Goal: Task Accomplishment & Management: Manage account settings

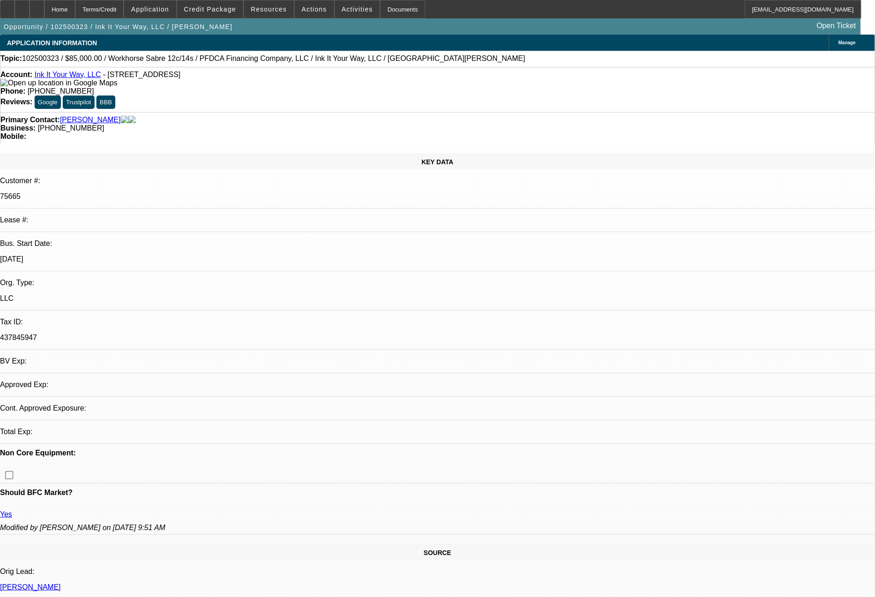
select select "0"
select select "2"
select select "0.1"
select select "4"
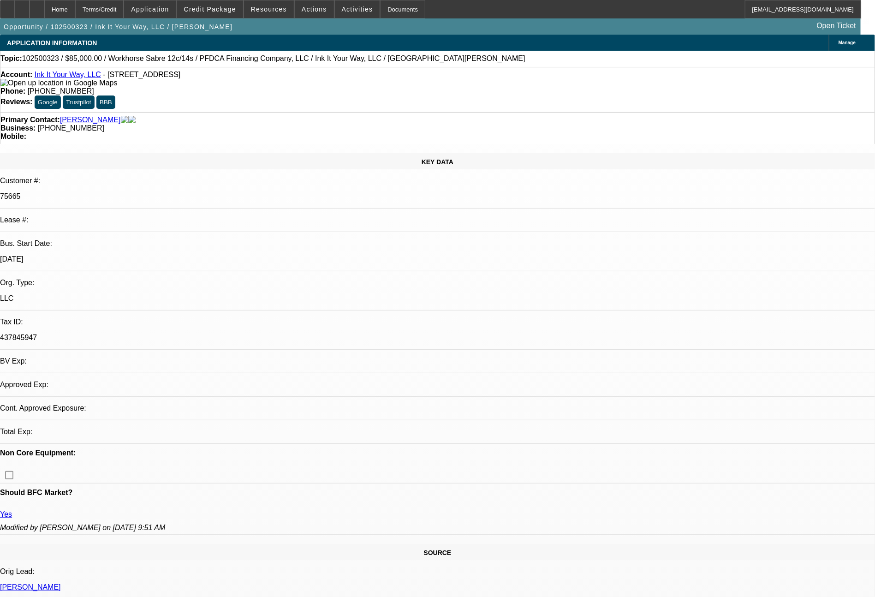
select select "0"
select select "2"
select select "0.1"
select select "4"
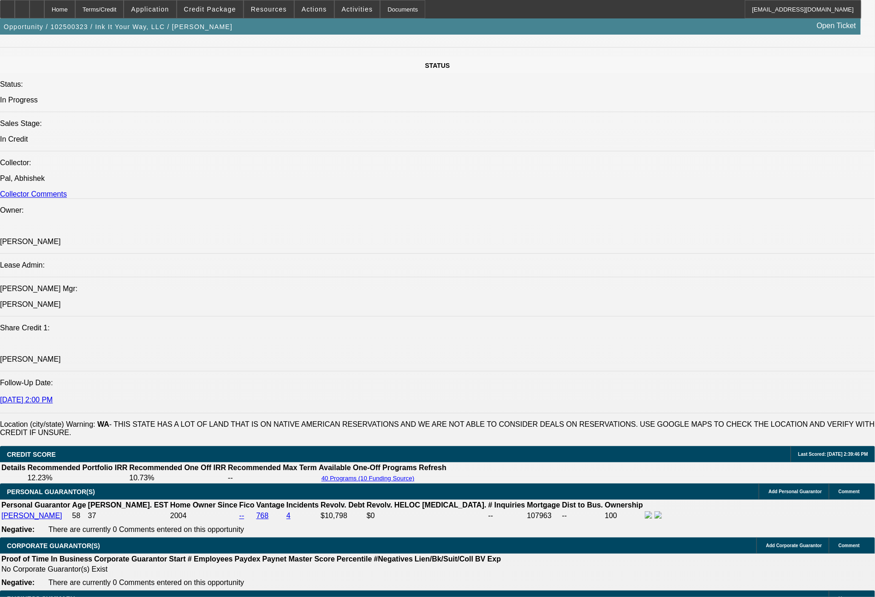
scroll to position [1566, 0]
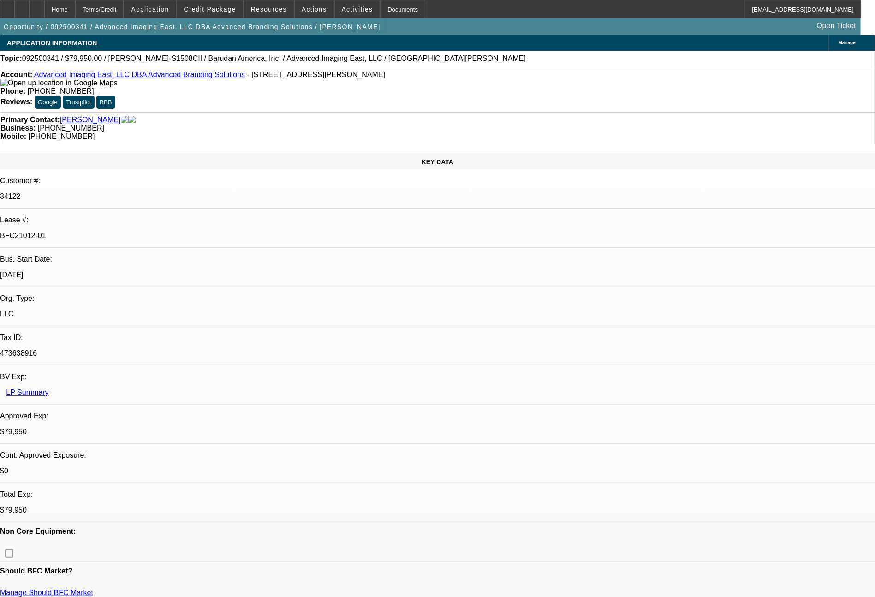
select select "0"
select select "2"
select select "0"
select select "6"
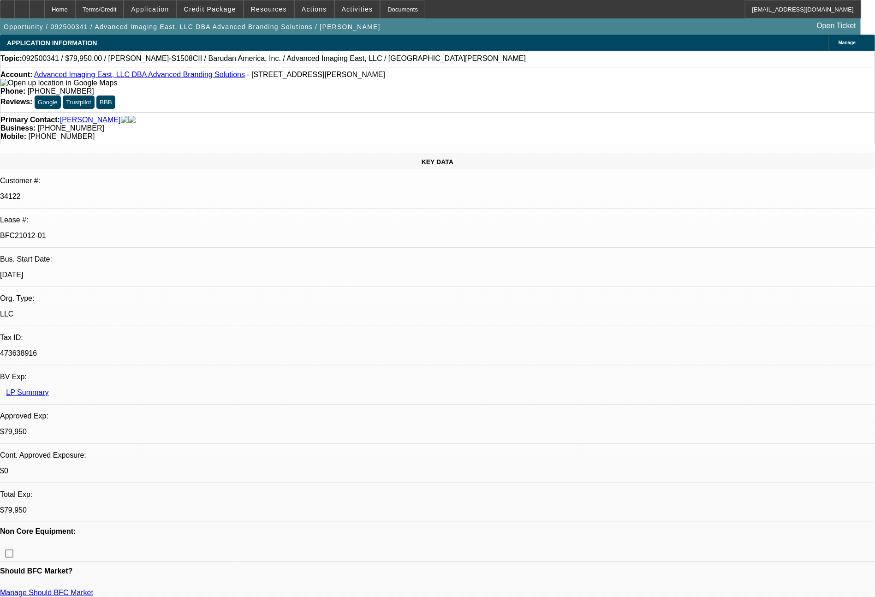
select select "0"
select select "2"
select select "0"
select select "6"
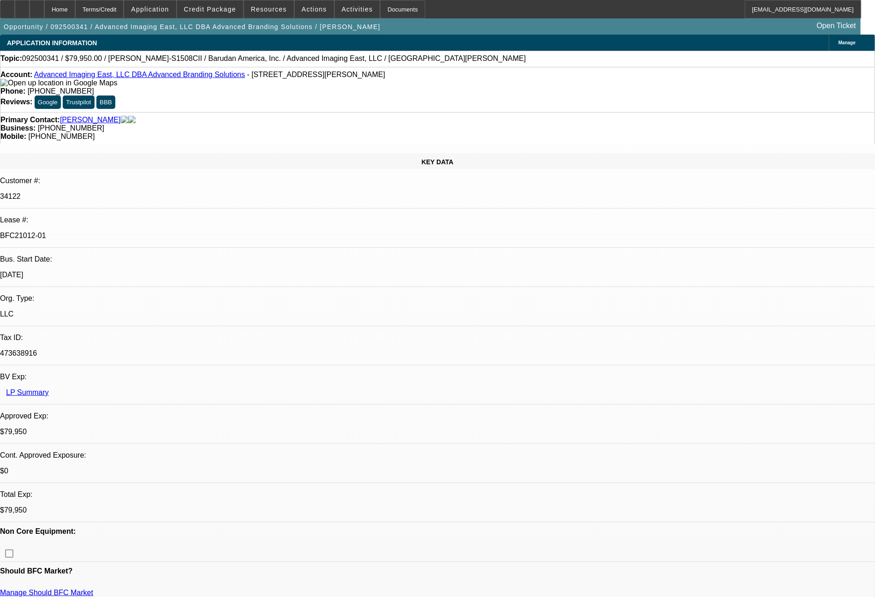
select select "0"
select select "2"
select select "0"
select select "6"
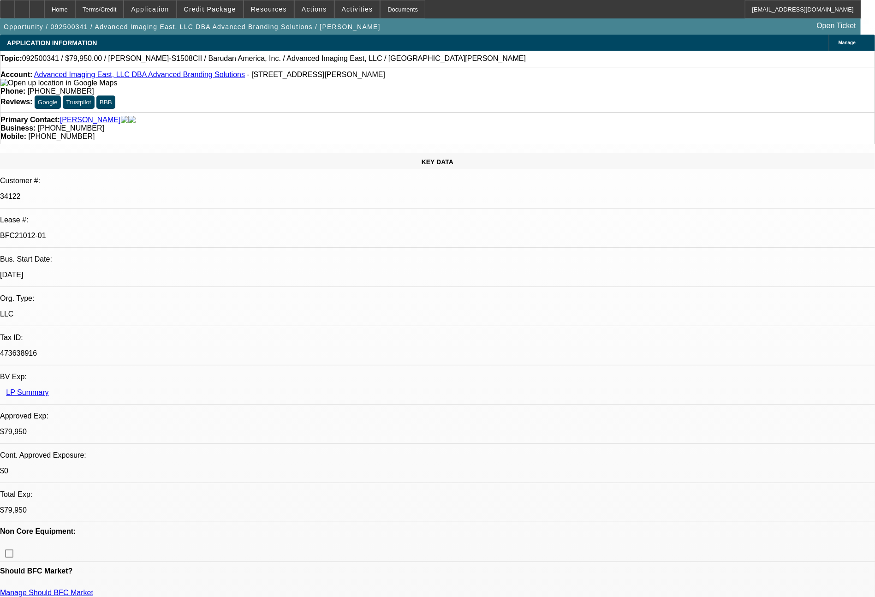
select select "0"
select select "2"
select select "0.1"
select select "4"
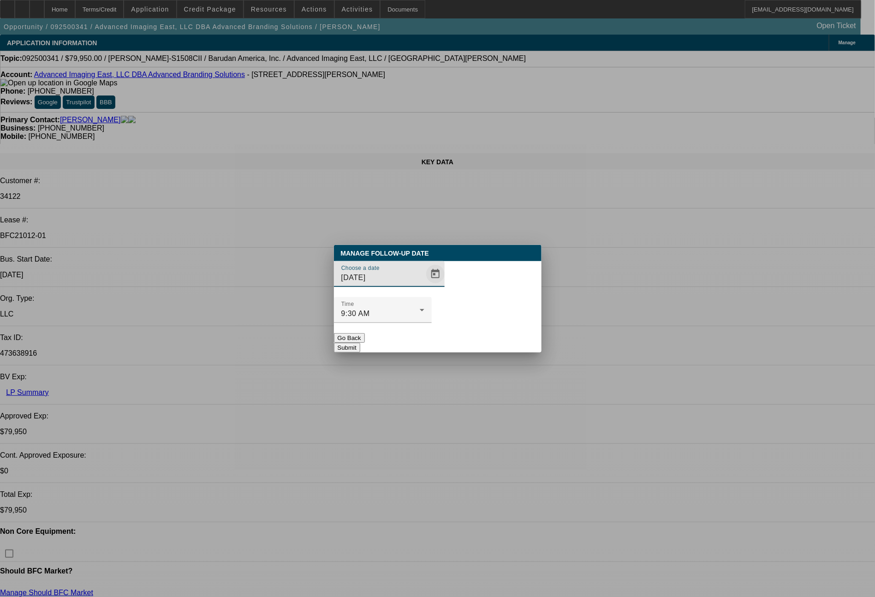
click at [424, 285] on span "Open calendar" at bounding box center [435, 274] width 22 height 22
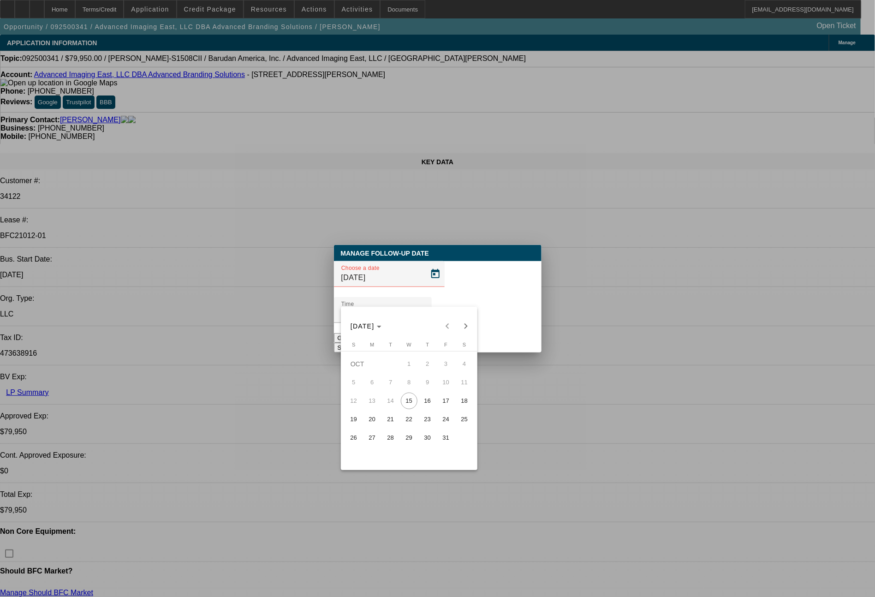
click at [439, 403] on span "17" at bounding box center [446, 400] width 17 height 17
type input "10/17/2025"
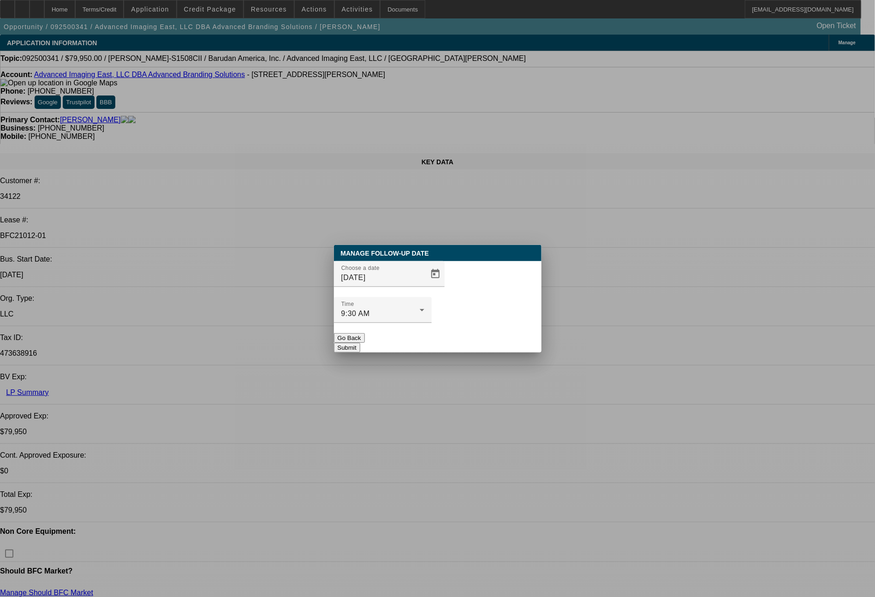
click at [360, 343] on button "Submit" at bounding box center [347, 348] width 26 height 10
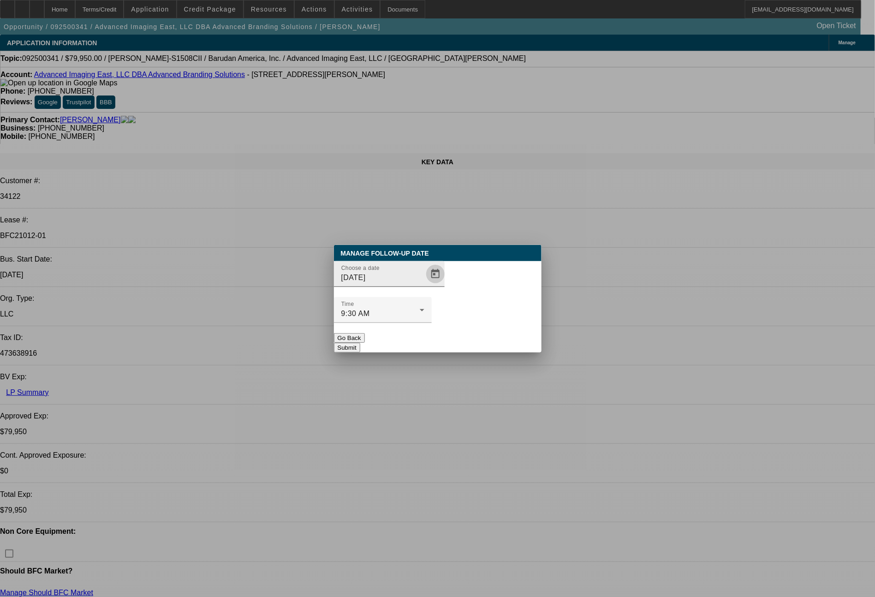
click at [424, 285] on span "Open calendar" at bounding box center [435, 274] width 22 height 22
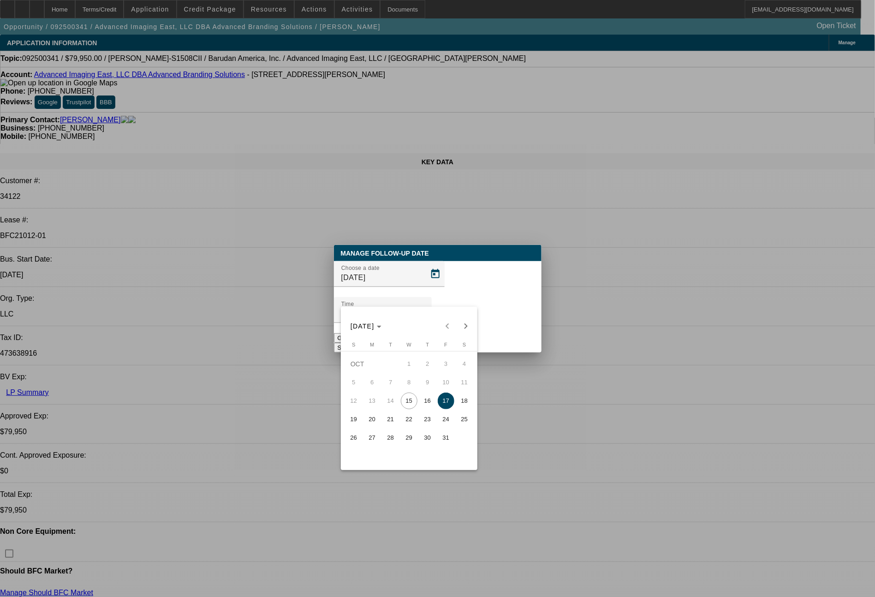
click at [413, 436] on span "29" at bounding box center [409, 437] width 17 height 17
type input "10/29/2025"
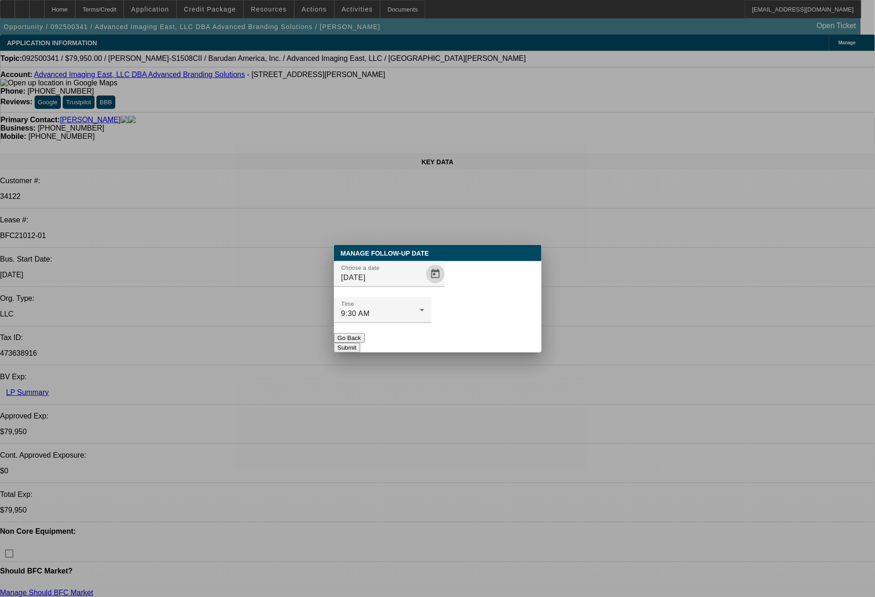
click at [360, 343] on button "Submit" at bounding box center [347, 348] width 26 height 10
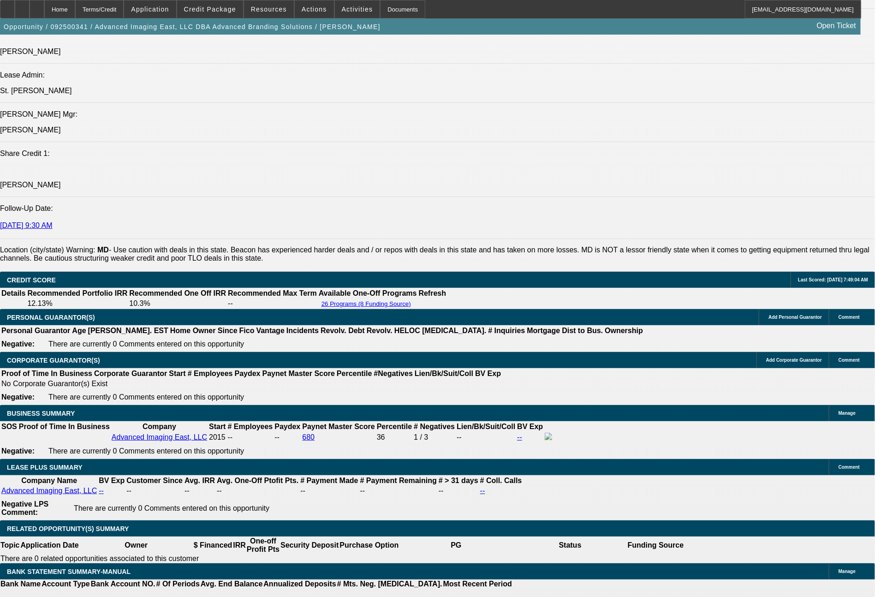
scroll to position [1161, 0]
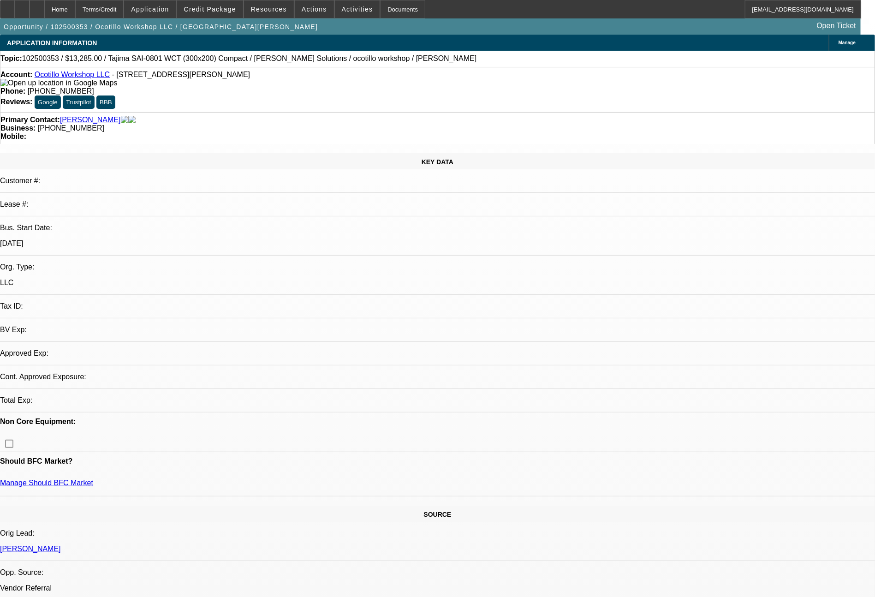
select select "0"
select select "2"
select select "0.1"
select select "4"
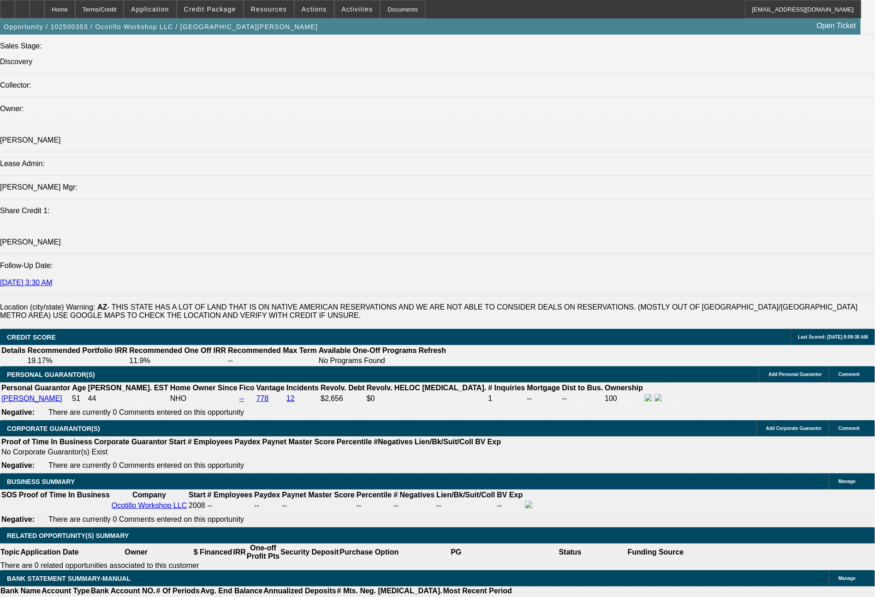
scroll to position [1072, 0]
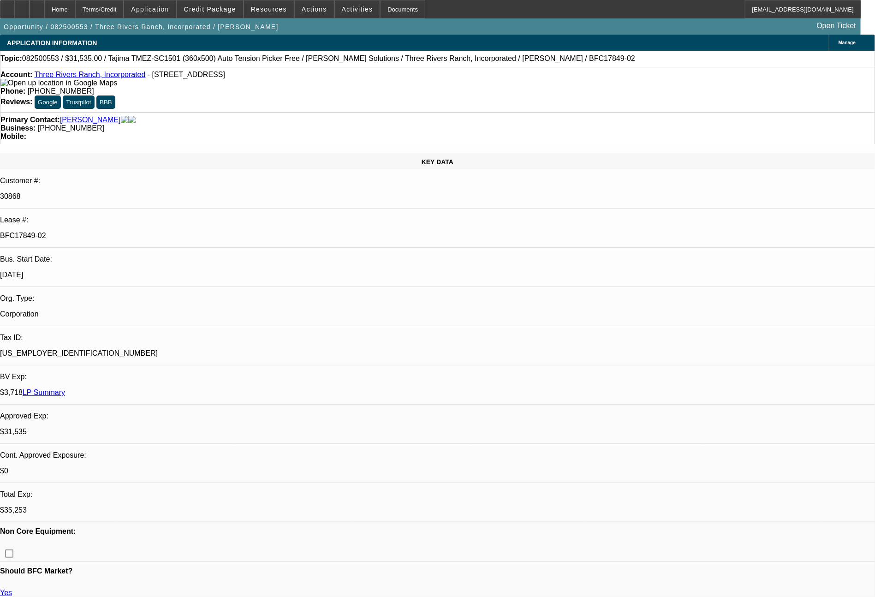
select select "0"
select select "2"
select select "0"
select select "6"
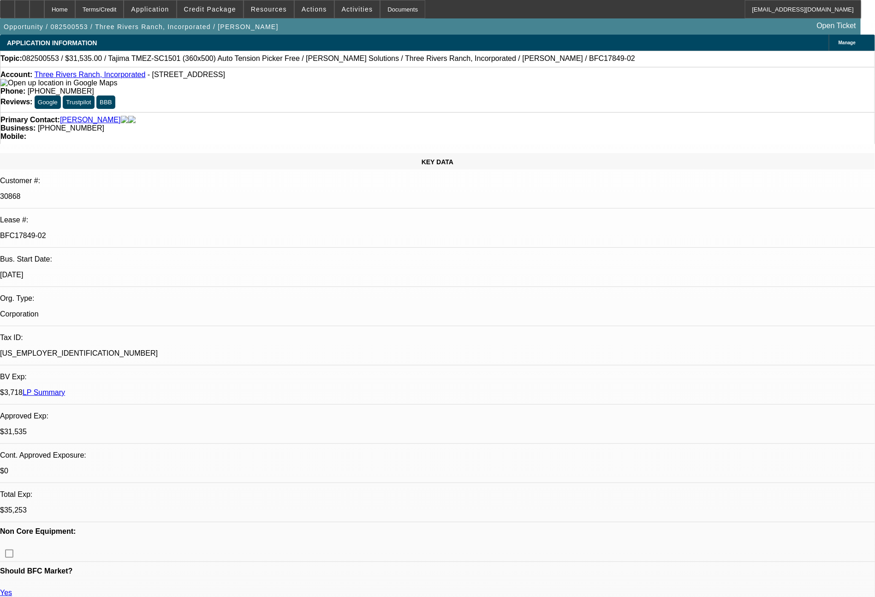
select select "0"
select select "2"
select select "0.1"
select select "4"
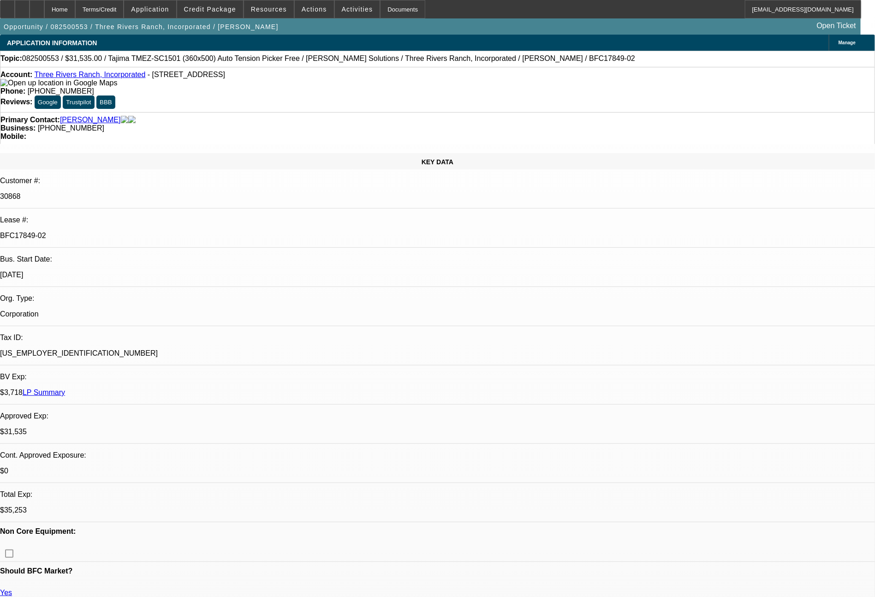
select select "0"
select select "2"
select select "0"
select select "6"
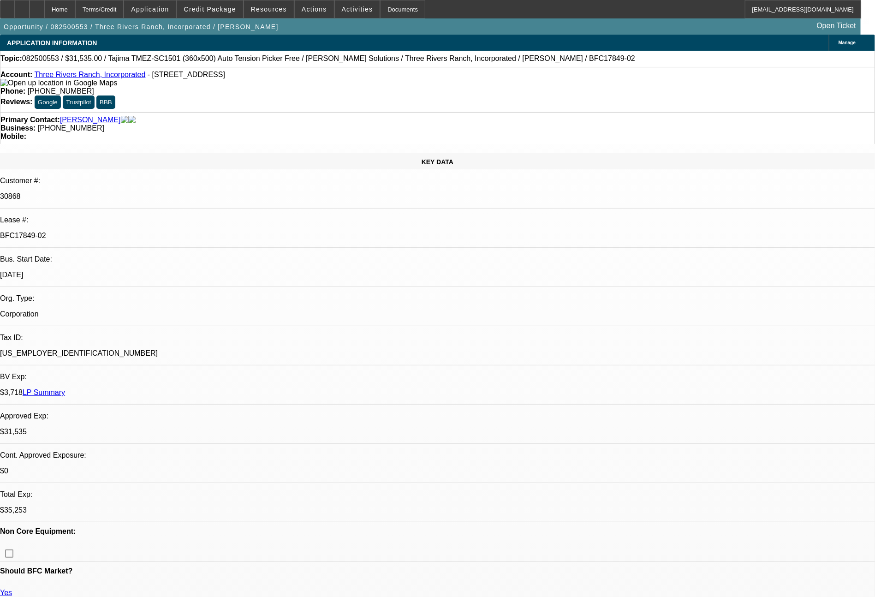
select select "0"
select select "2"
select select "0.1"
select select "4"
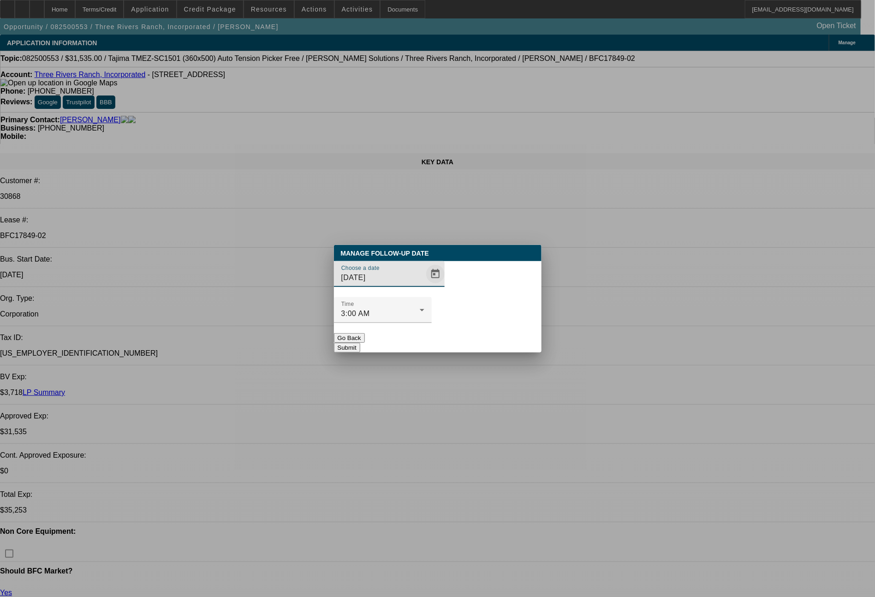
click at [424, 285] on span "Open calendar" at bounding box center [435, 274] width 22 height 22
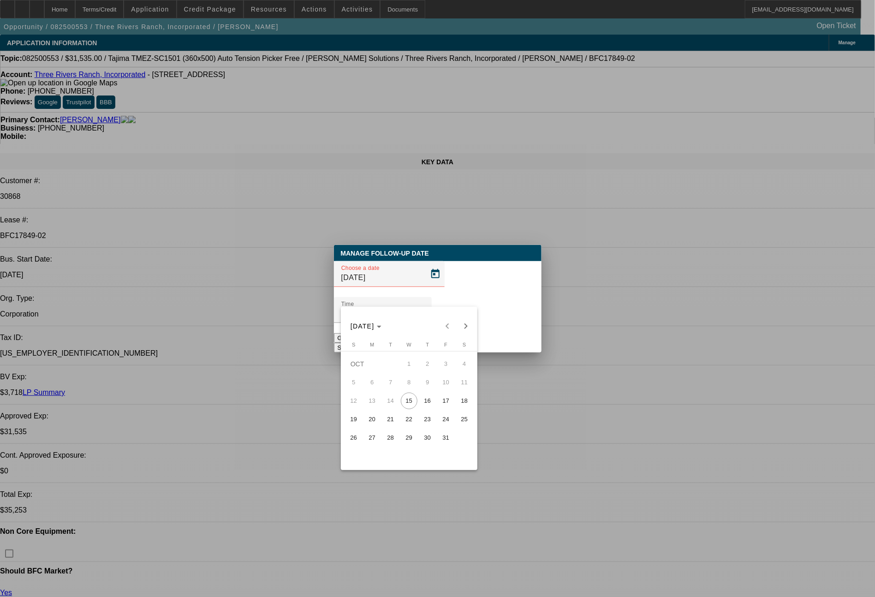
click at [411, 406] on span "15" at bounding box center [409, 400] width 17 height 17
type input "10/15/2025"
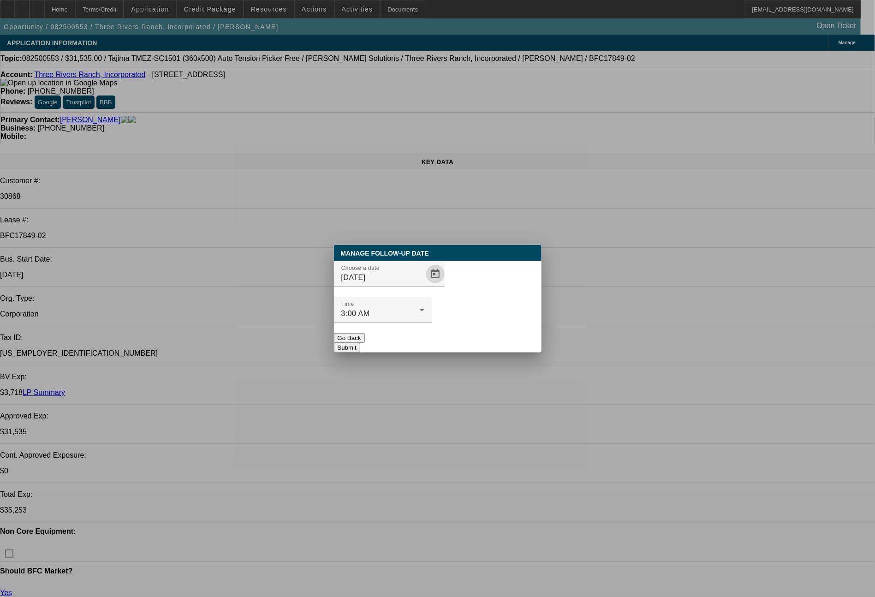
click at [360, 343] on button "Submit" at bounding box center [347, 348] width 26 height 10
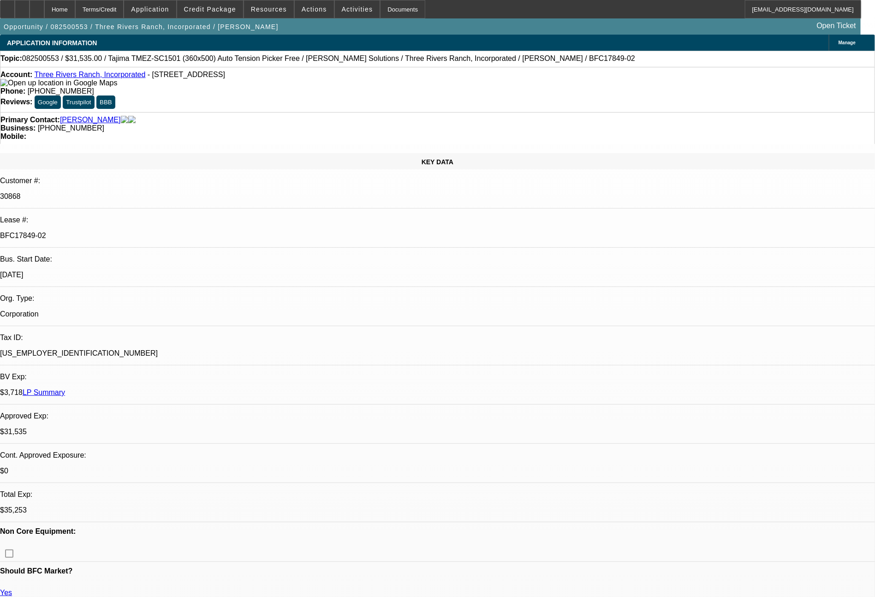
scroll to position [592, 0]
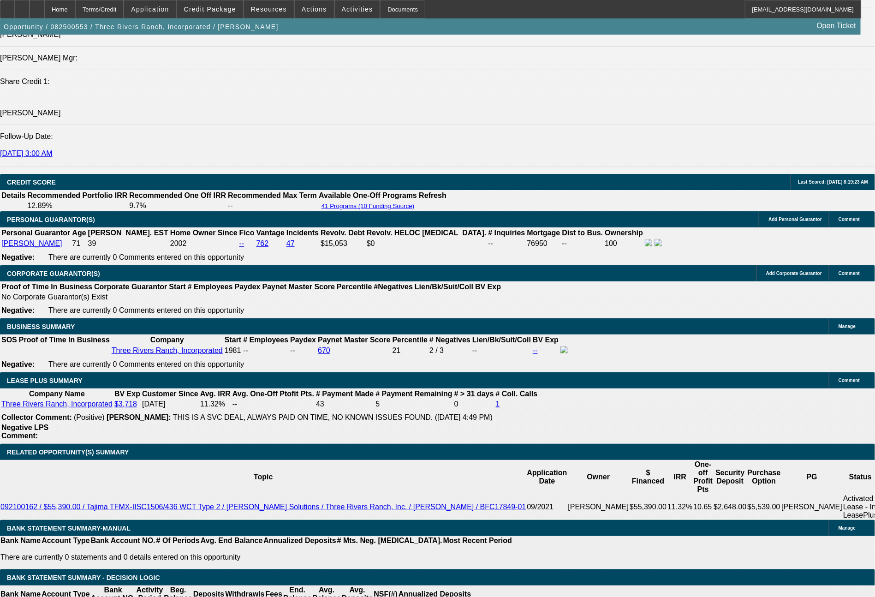
scroll to position [1257, 0]
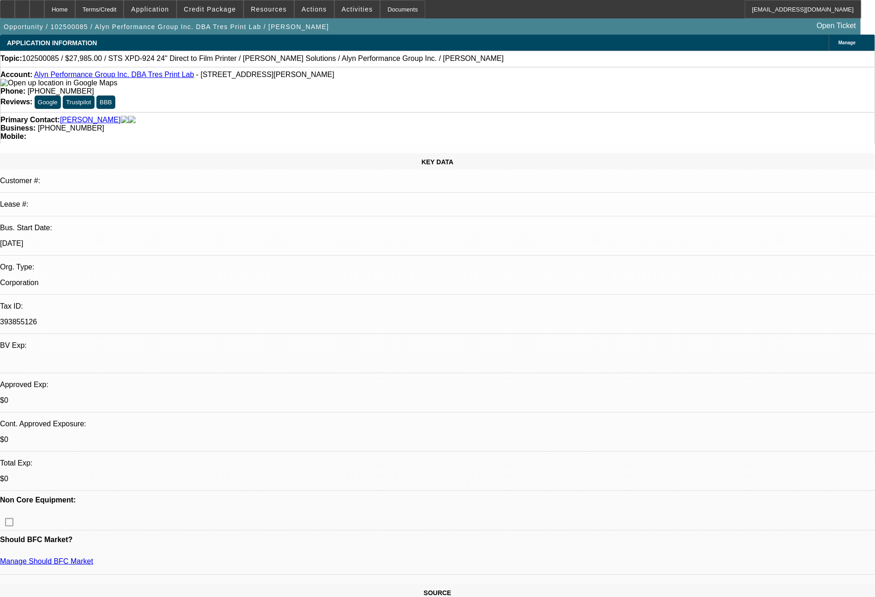
select select "0"
select select "6"
select select "0"
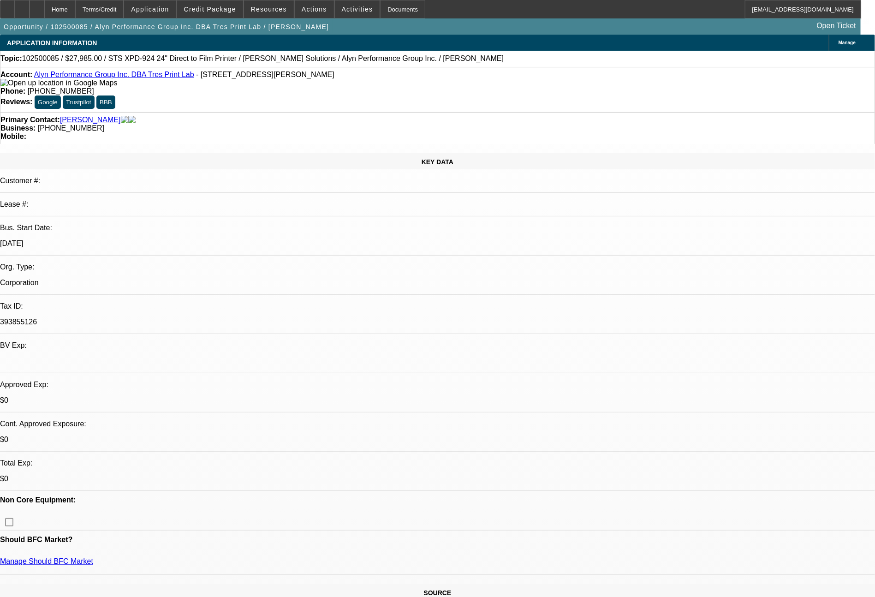
select select "0"
select select "0.1"
select select "4"
select select "0"
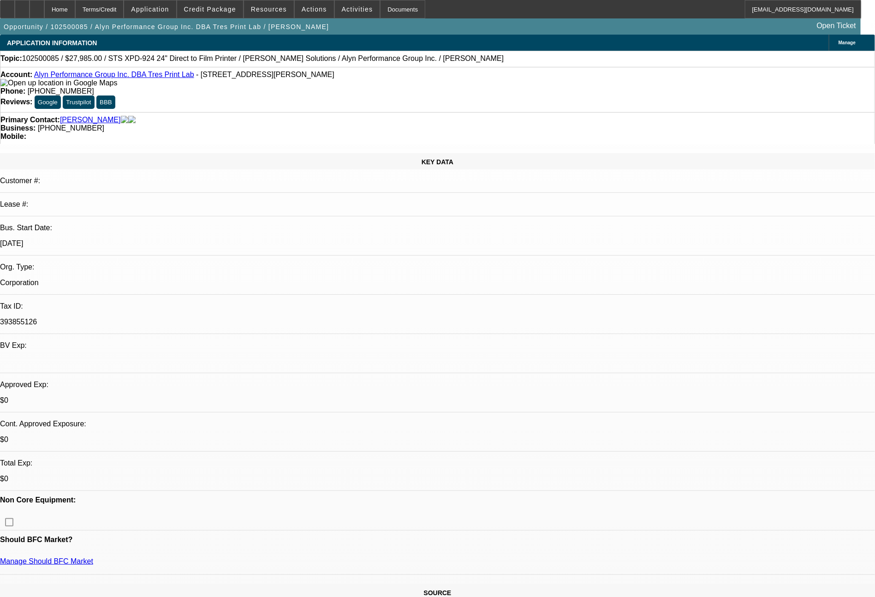
select select "0"
select select "6"
select select "0"
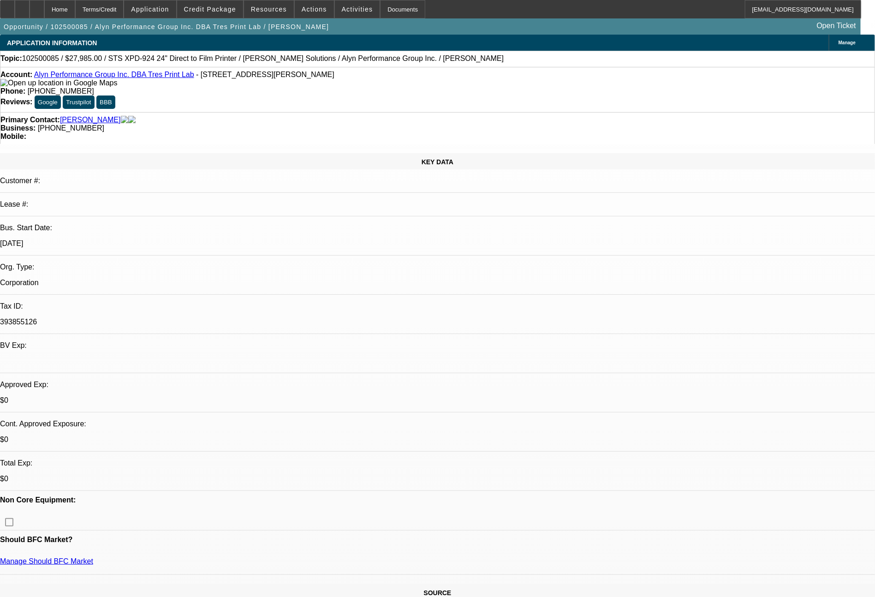
select select "6"
click at [220, 0] on span at bounding box center [210, 9] width 66 height 22
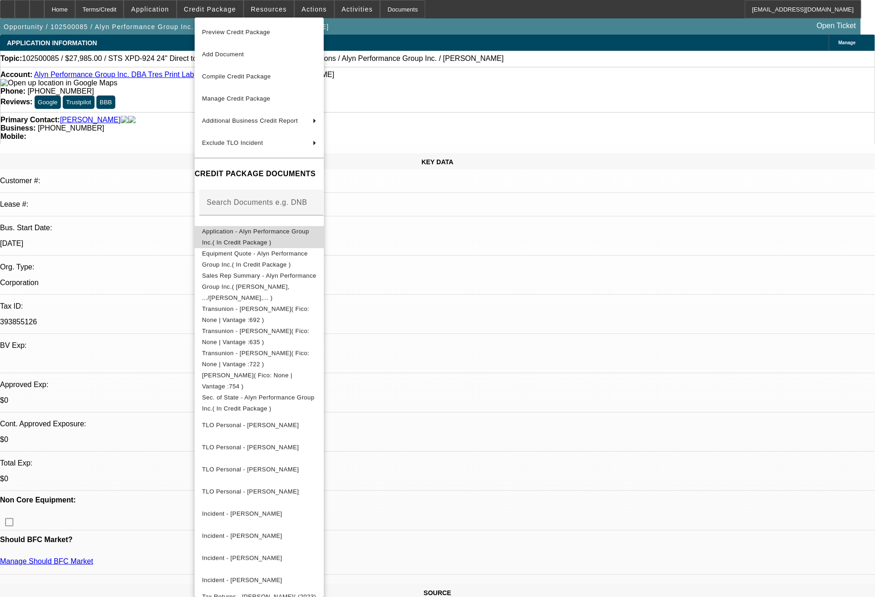
click at [263, 232] on span "Application - Alyn Performance Group Inc.( In Credit Package )" at bounding box center [255, 237] width 107 height 18
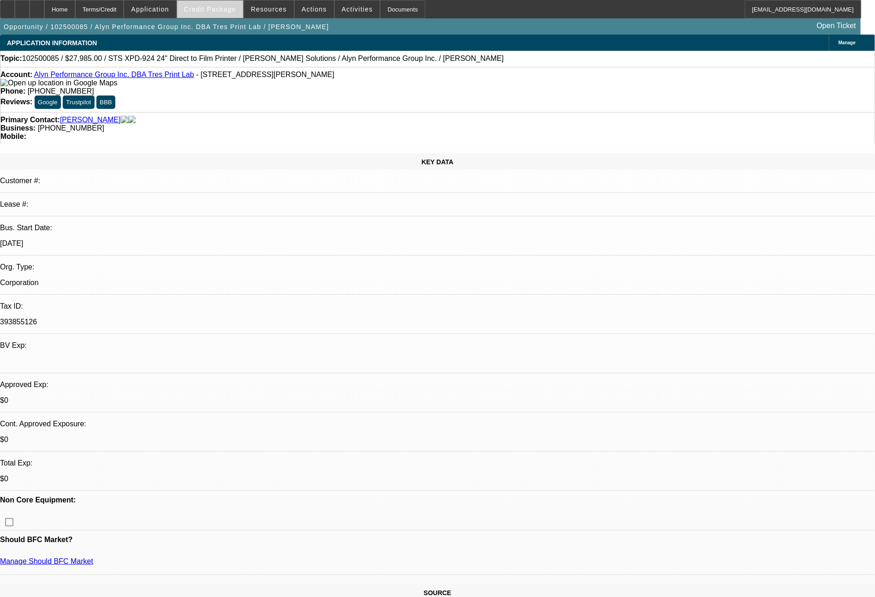
click at [226, 6] on span "Credit Package" at bounding box center [210, 9] width 52 height 7
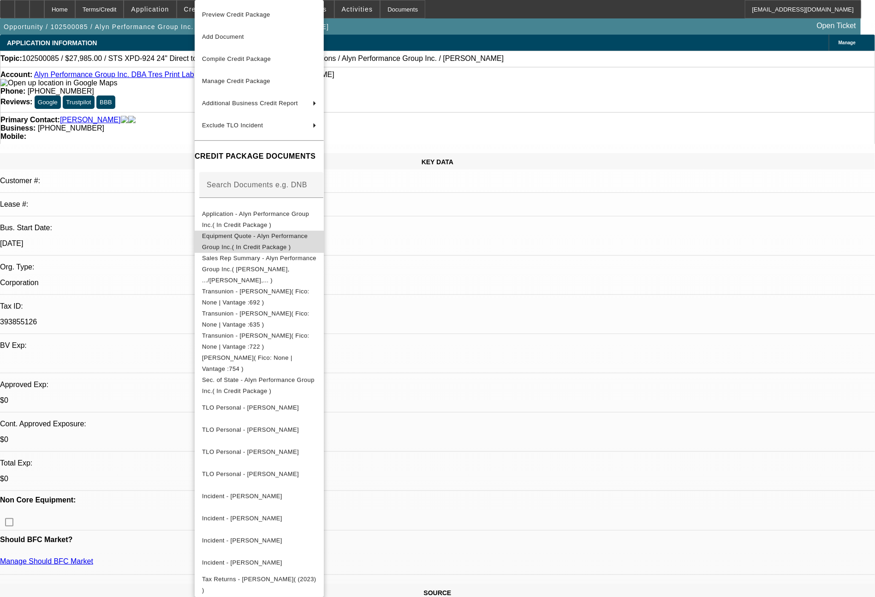
click at [286, 238] on span "Equipment Quote - Alyn Performance Group Inc.( In Credit Package )" at bounding box center [255, 241] width 106 height 18
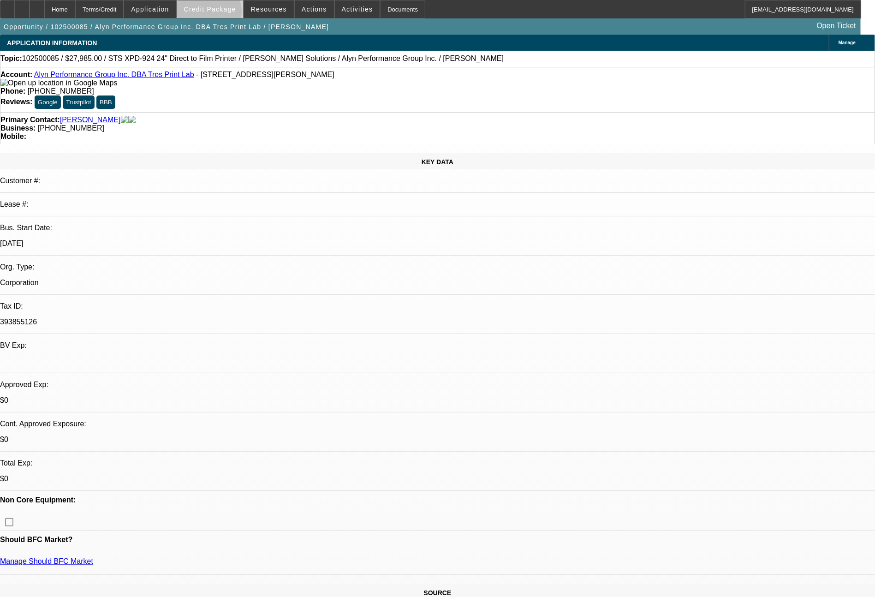
click at [226, 14] on span at bounding box center [210, 9] width 66 height 22
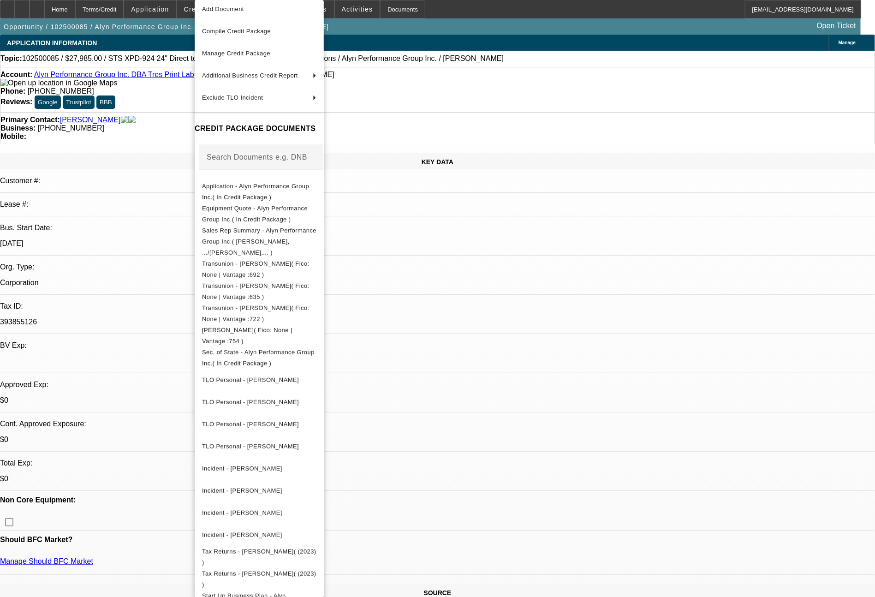
scroll to position [86, 0]
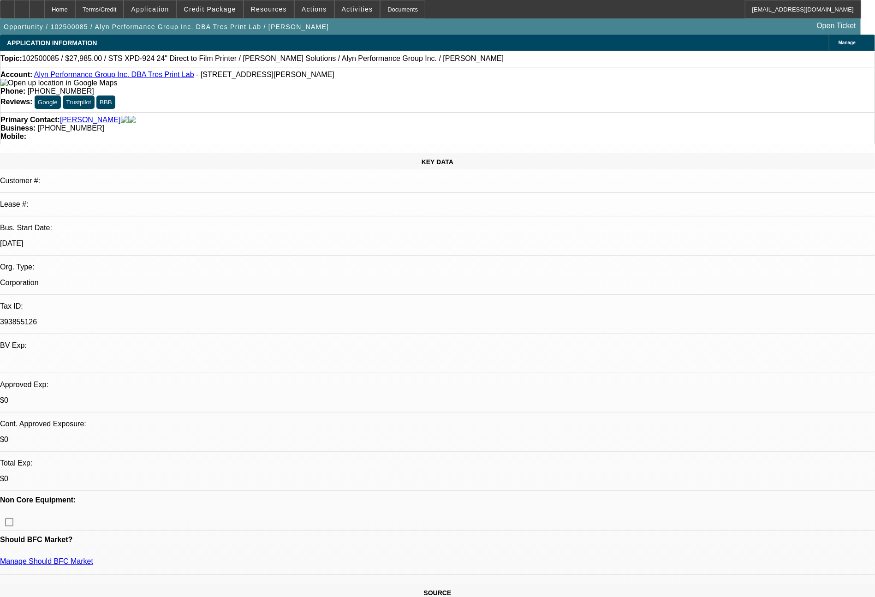
select select "0"
select select "6"
select select "0"
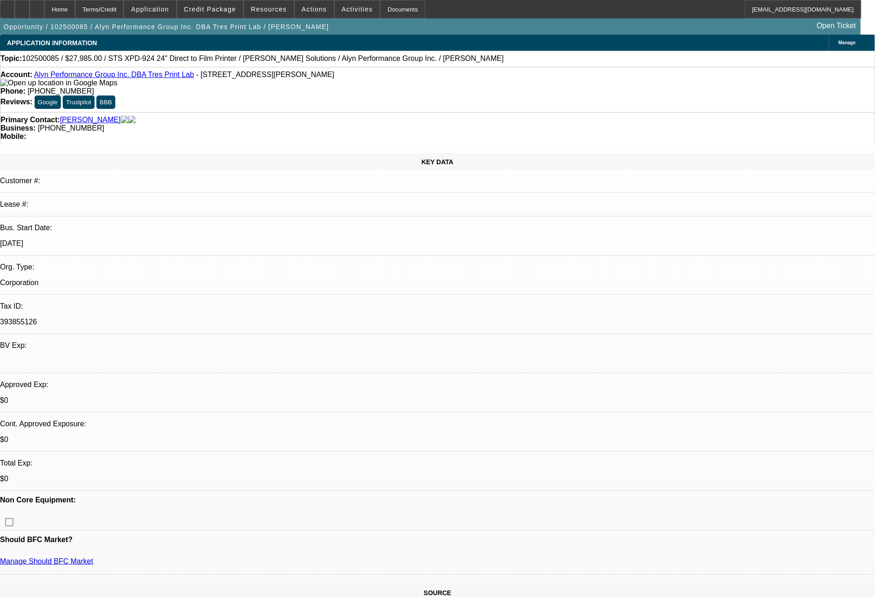
select select "0"
select select "0.1"
select select "4"
select select "0"
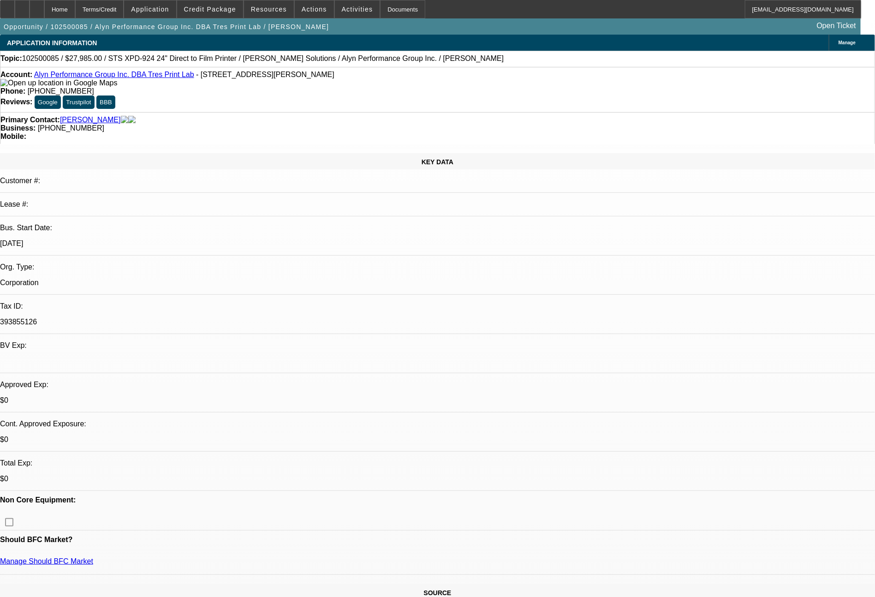
select select "0"
select select "6"
select select "0"
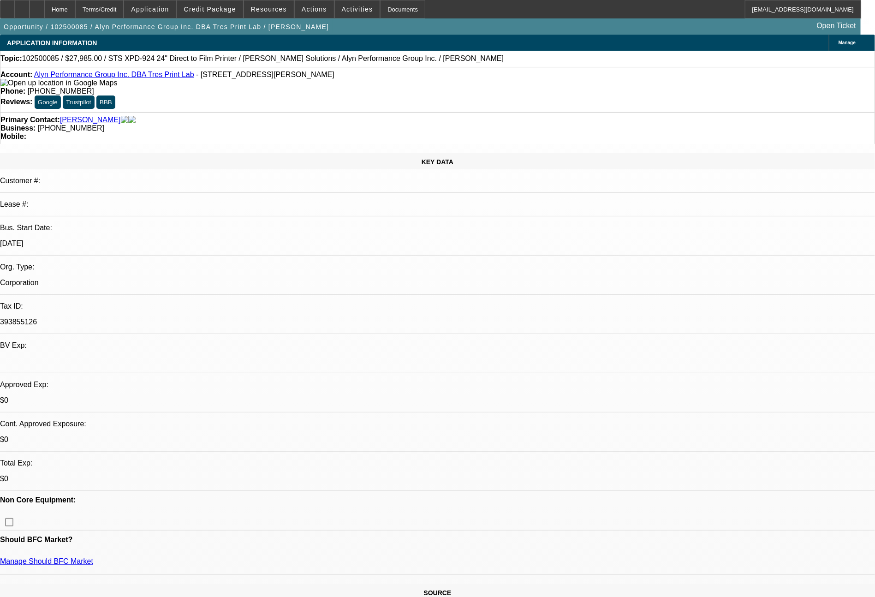
select select "6"
click at [216, 7] on span "Credit Package" at bounding box center [210, 9] width 52 height 7
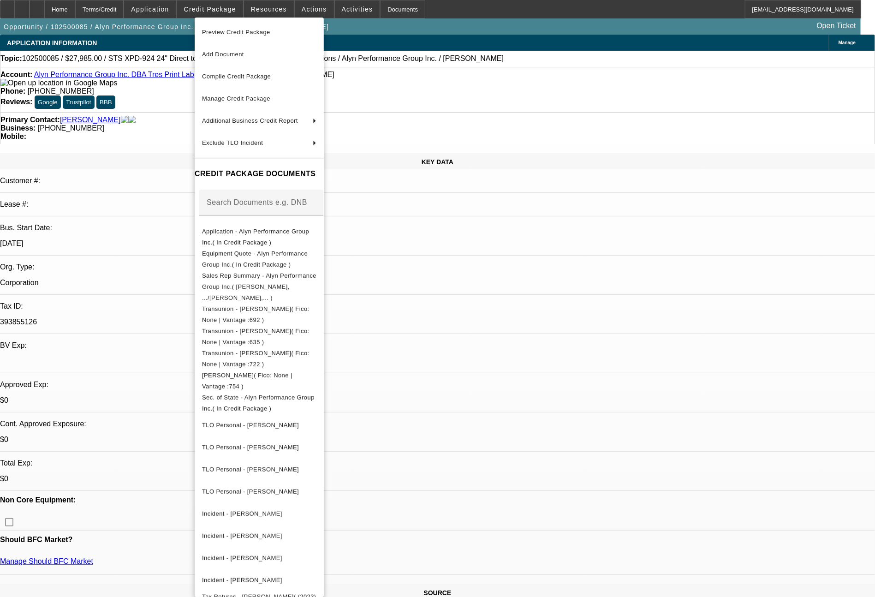
scroll to position [104, 0]
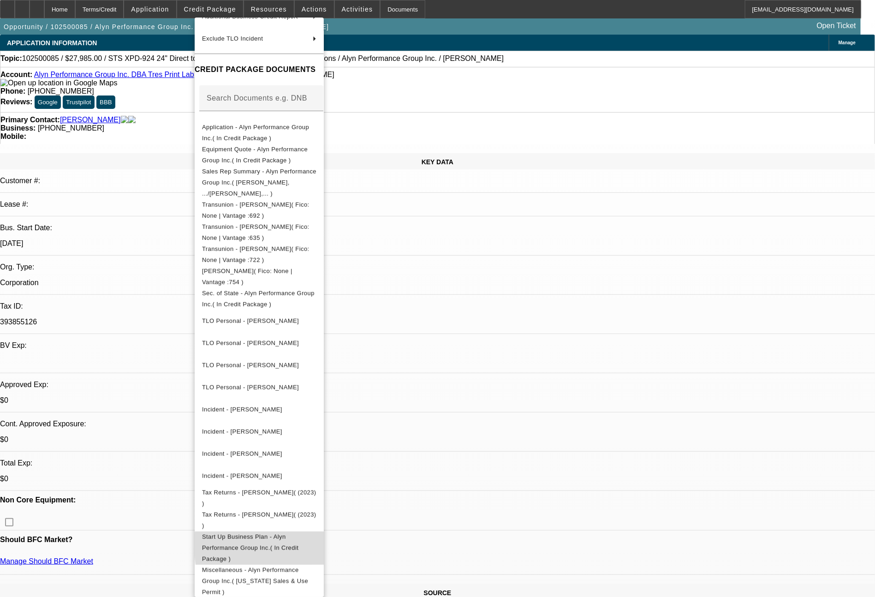
click at [298, 535] on span "Start Up Business Plan - Alyn Performance Group Inc.( In Credit Package )" at bounding box center [250, 547] width 96 height 29
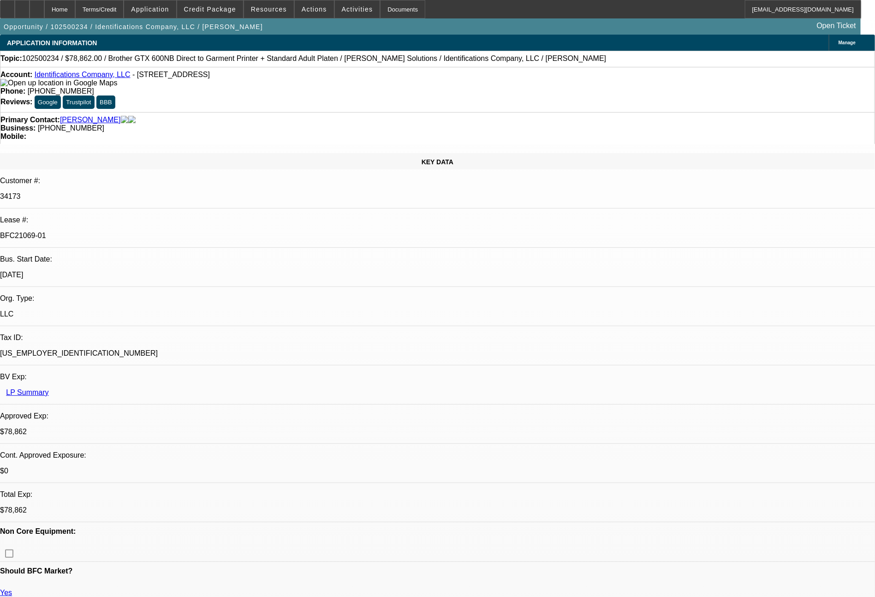
select select "0"
select select "6"
select select "0"
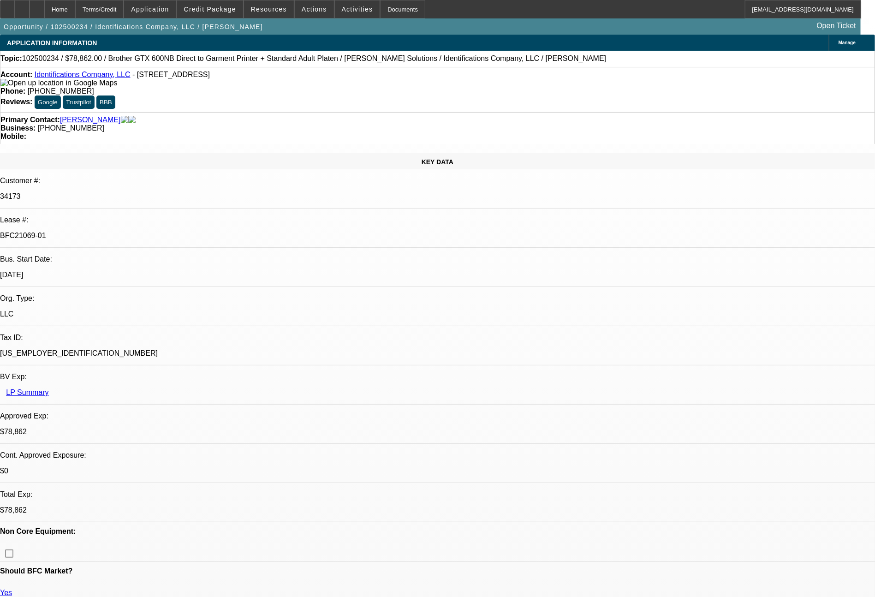
select select "0"
select select "0.1"
select select "4"
select select "0"
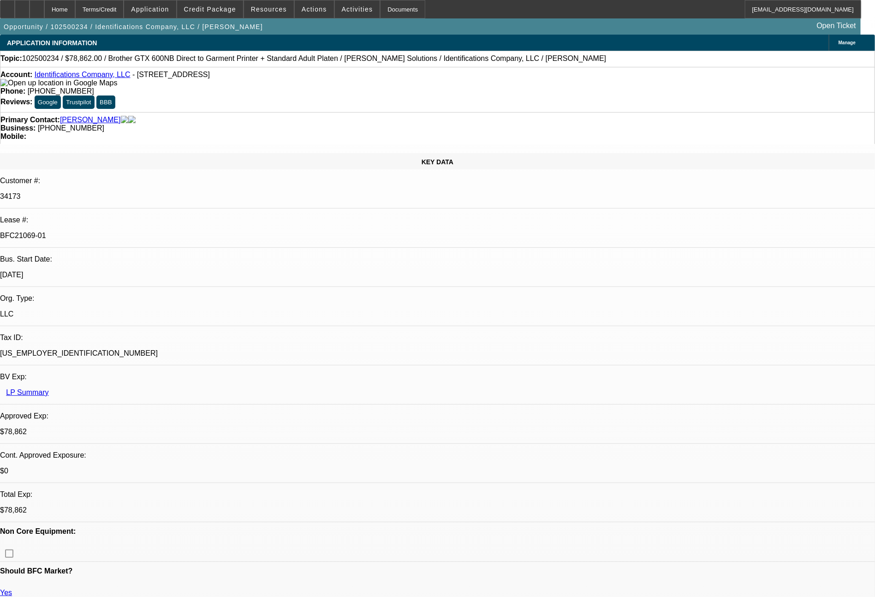
select select "0"
select select "6"
select select "0"
select select "0.1"
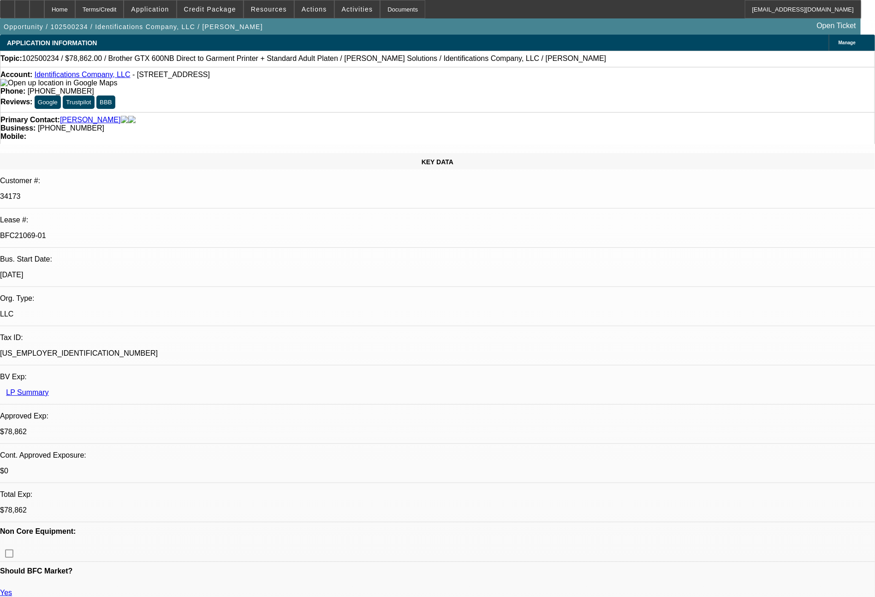
select select "4"
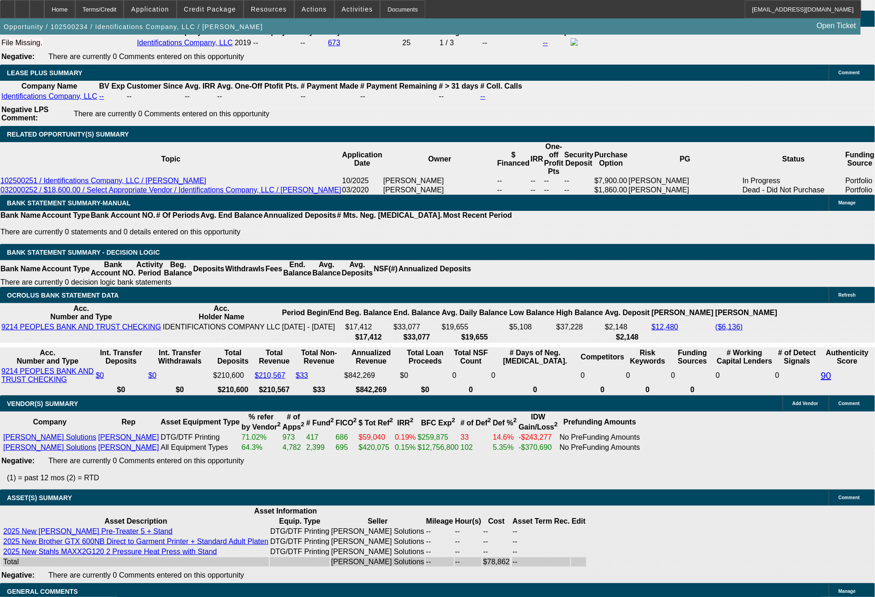
scroll to position [1620, 0]
